Goal: Book appointment/travel/reservation

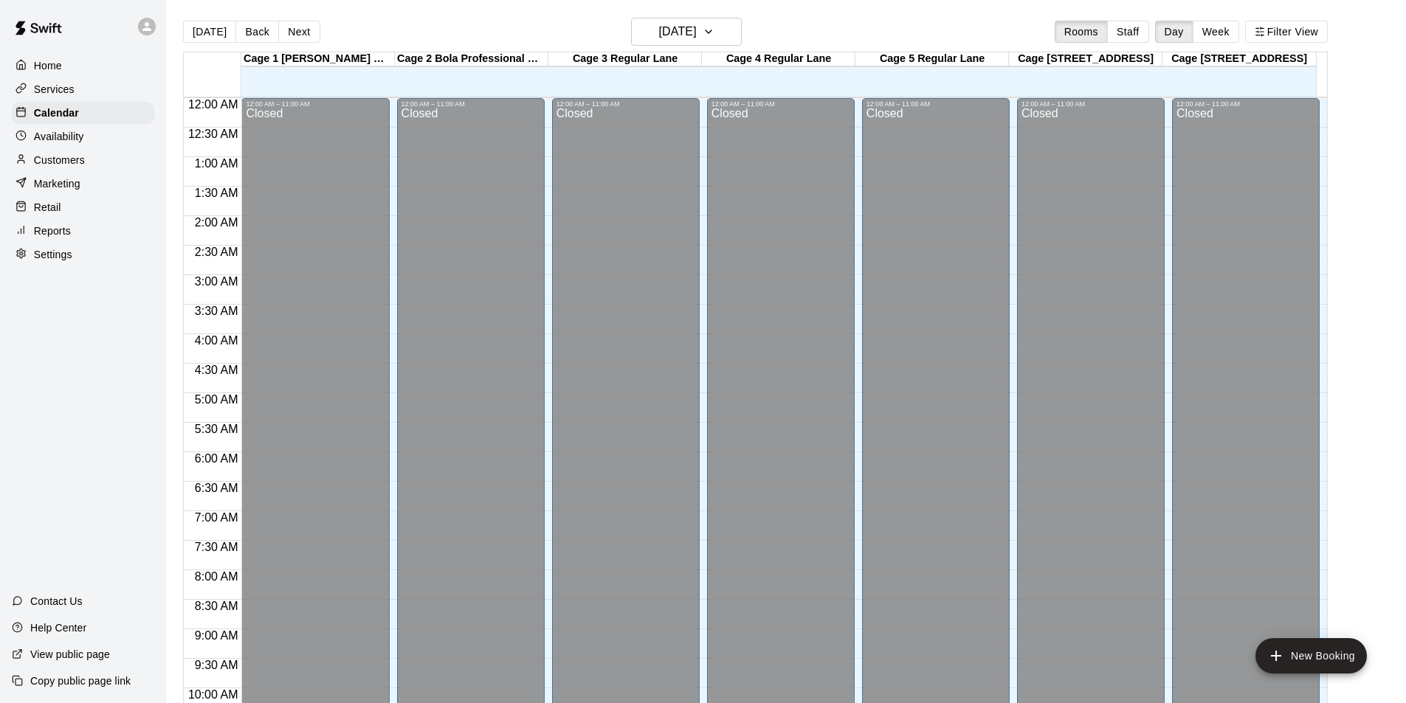
scroll to position [750, 0]
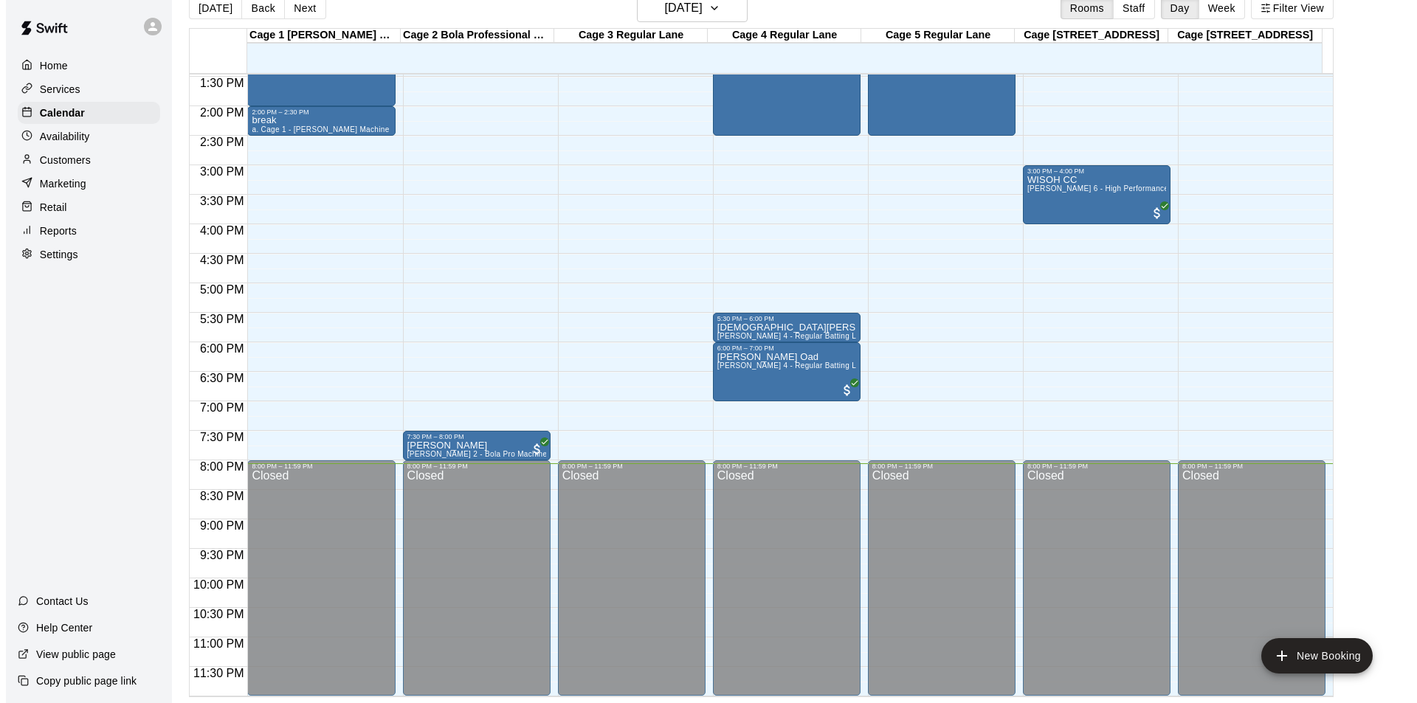
scroll to position [575, 0]
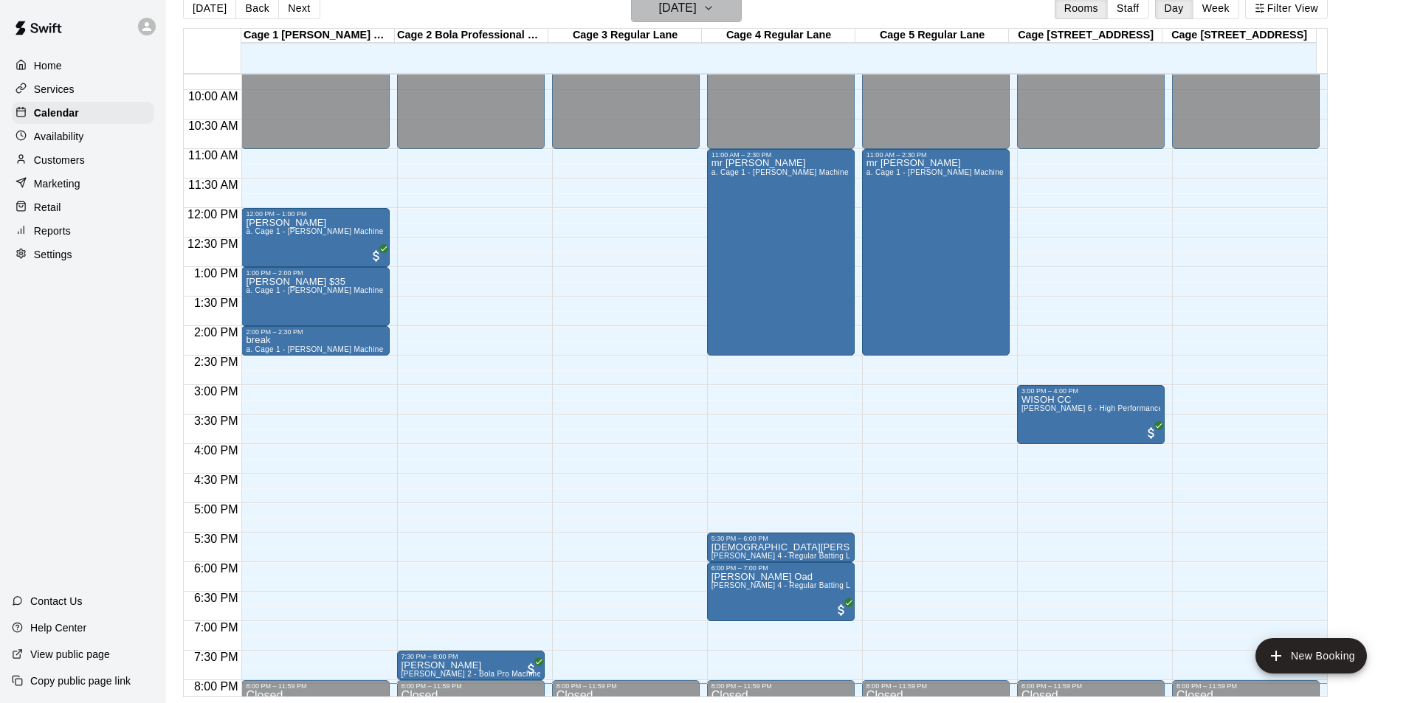
click at [660, 8] on h6 "[DATE]" at bounding box center [678, 8] width 38 height 21
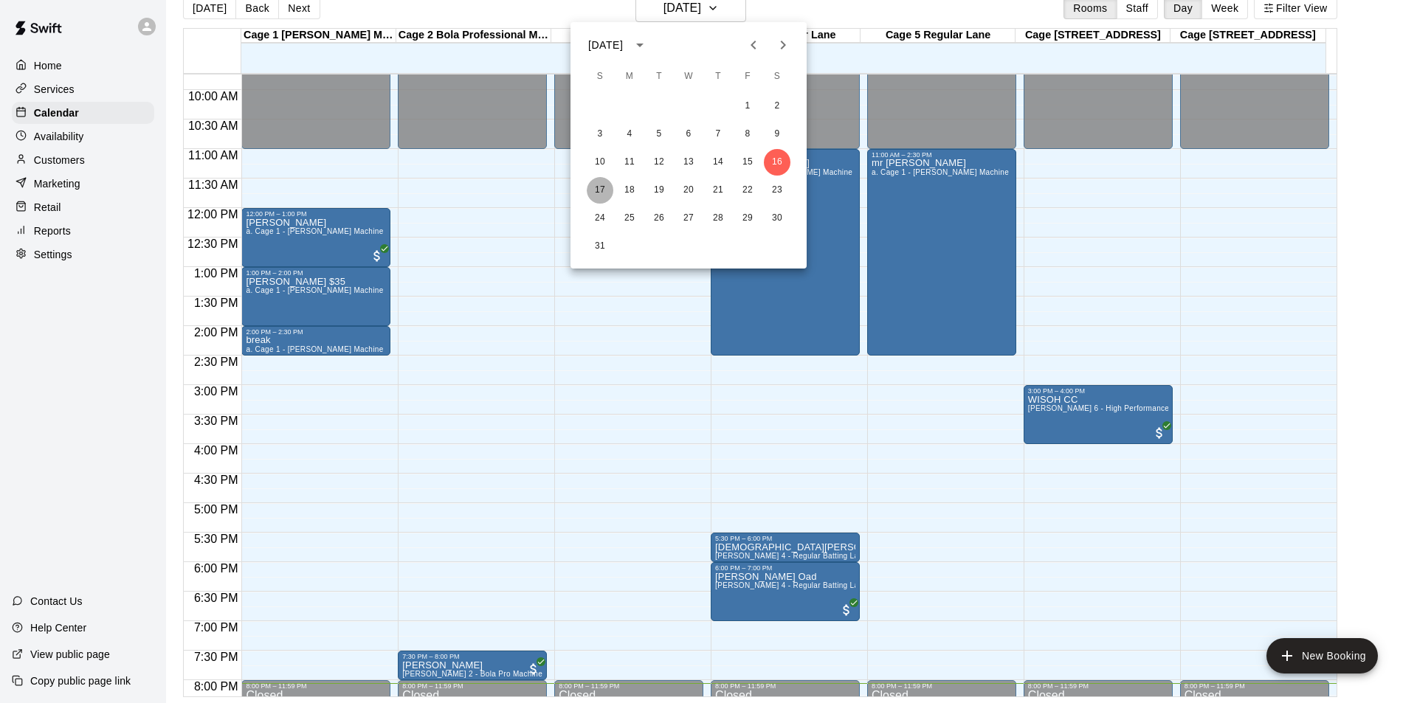
click at [601, 190] on button "17" at bounding box center [600, 190] width 27 height 27
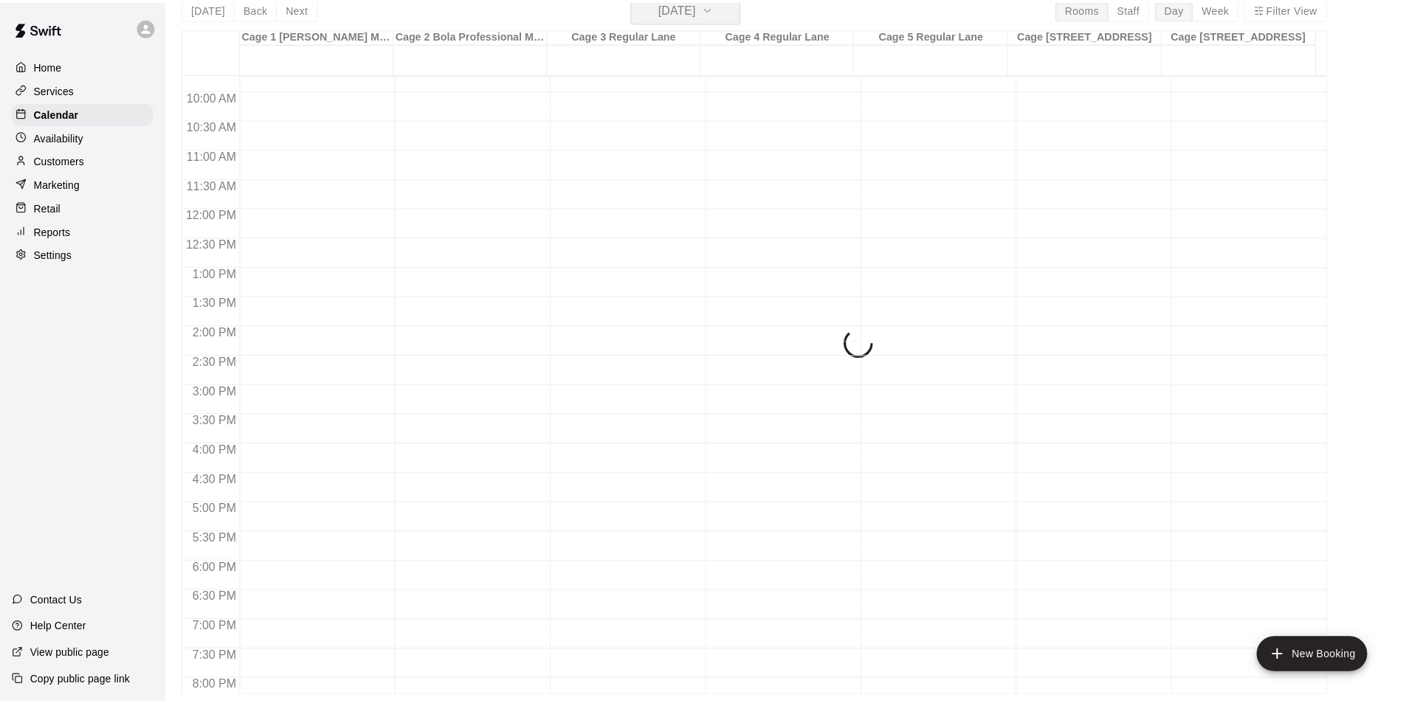
scroll to position [18, 0]
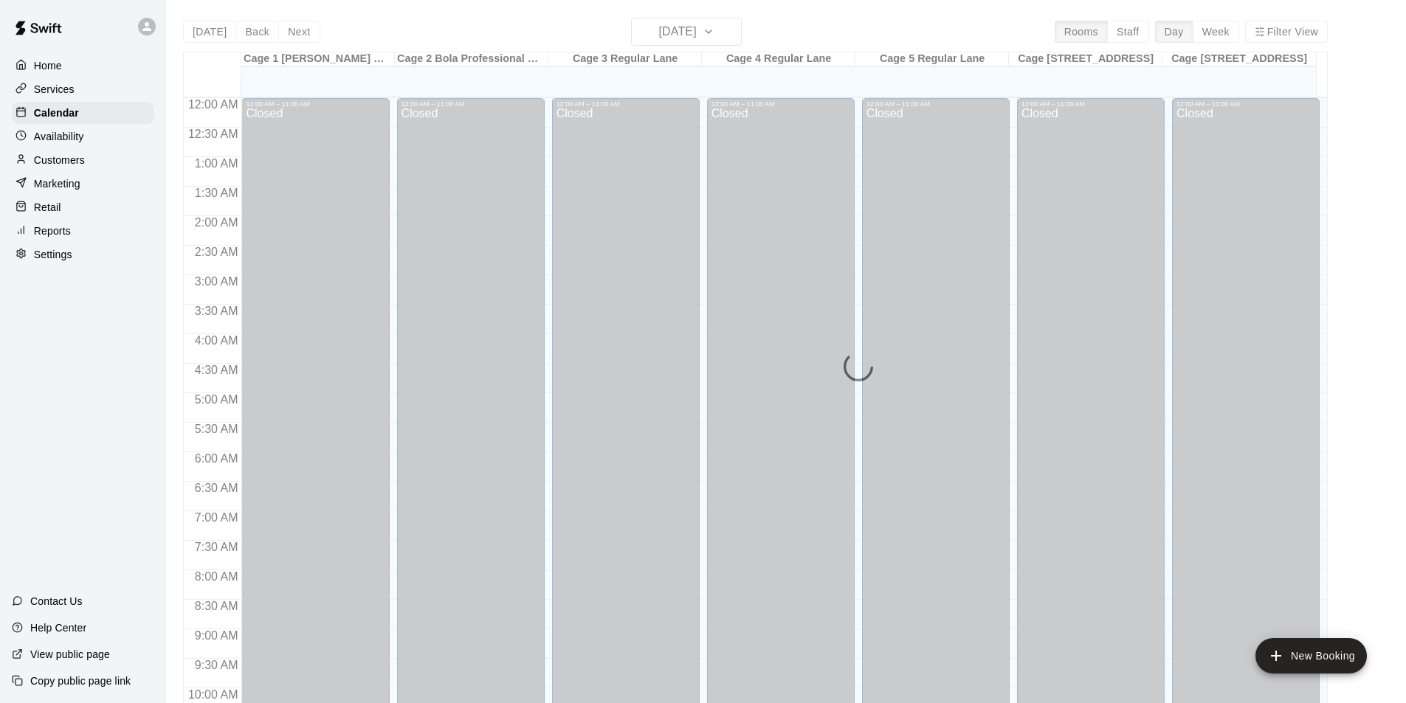
scroll to position [750, 0]
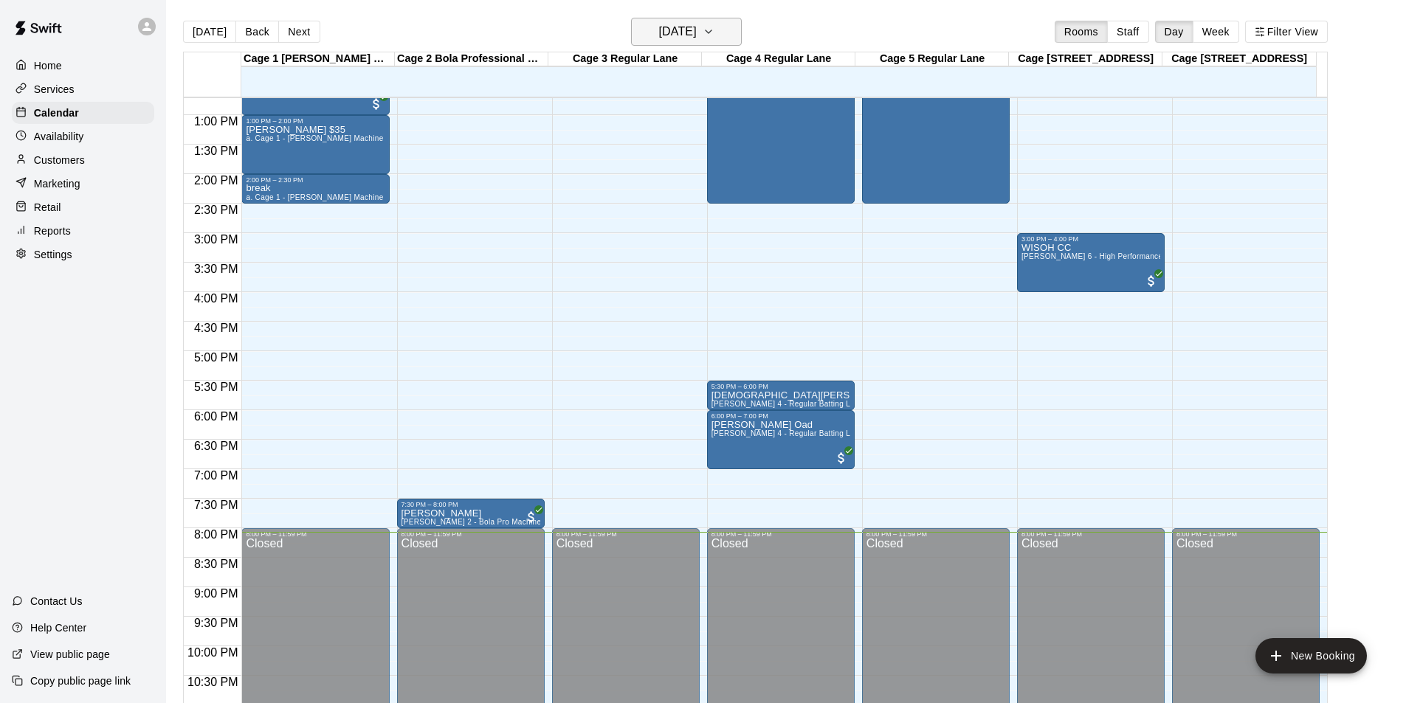
click at [726, 35] on button "[DATE]" at bounding box center [686, 32] width 111 height 28
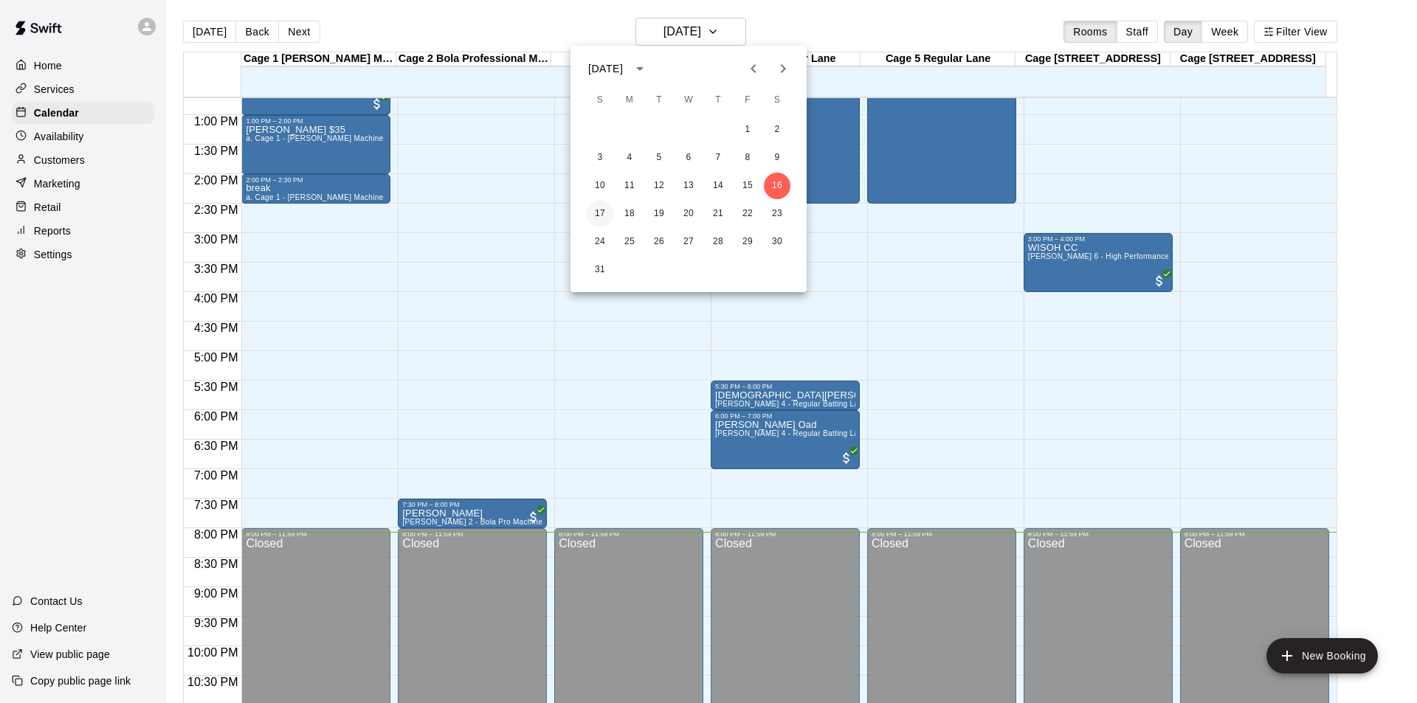
click at [607, 215] on button "17" at bounding box center [600, 214] width 27 height 27
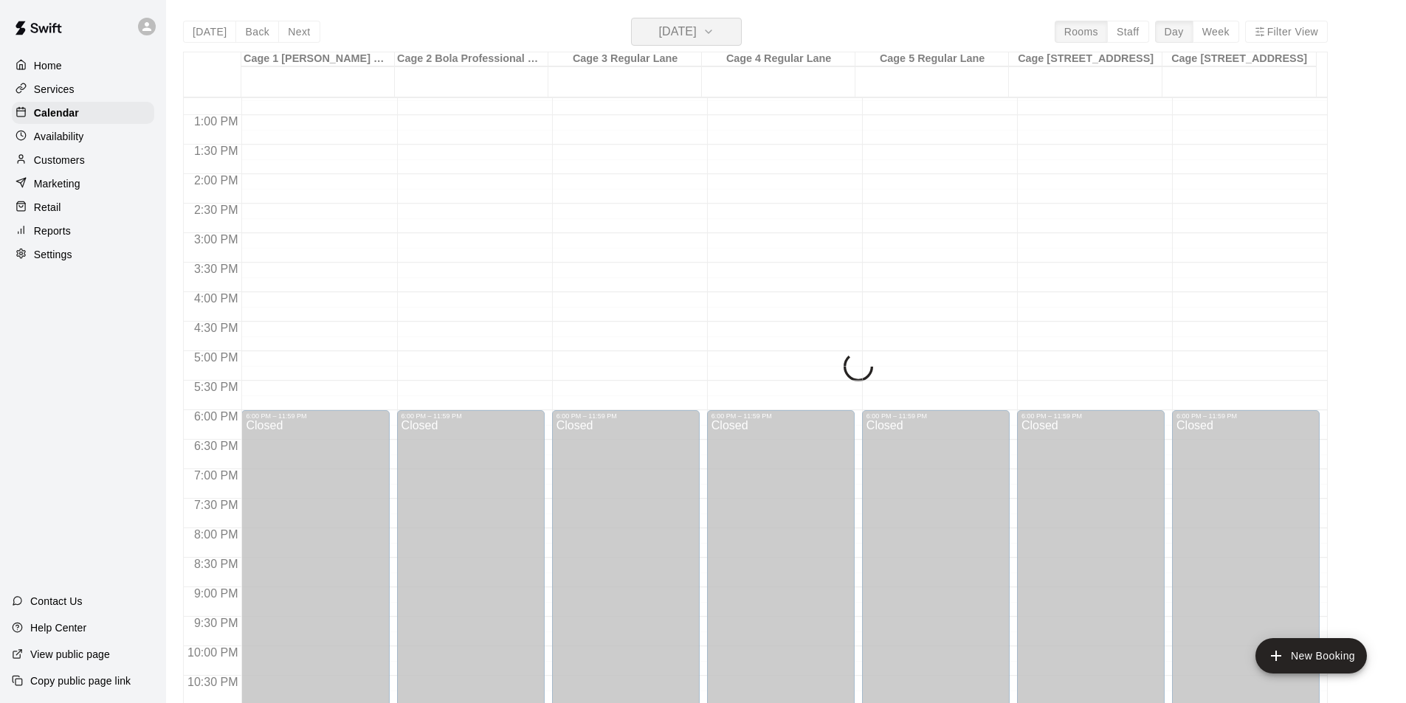
scroll to position [603, 0]
